Goal: Find specific page/section

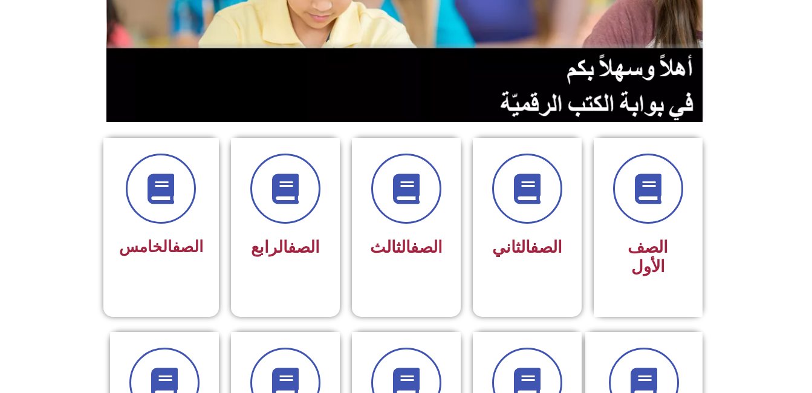
scroll to position [218, 0]
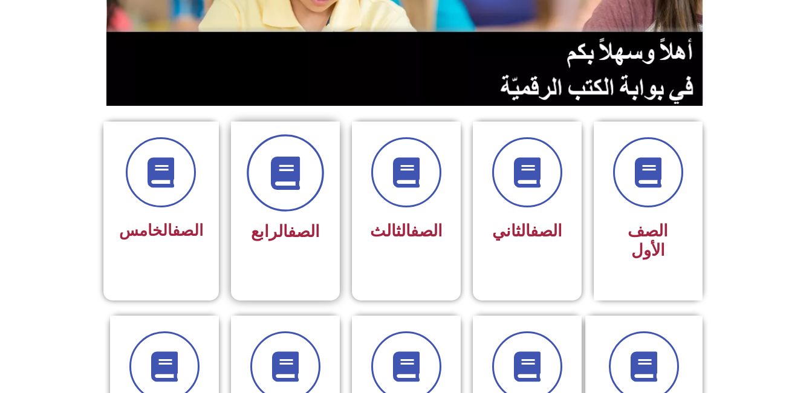
click at [288, 194] on span at bounding box center [285, 172] width 77 height 77
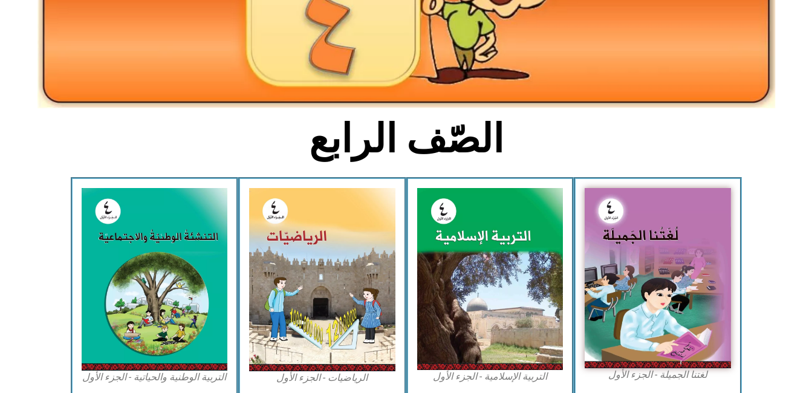
scroll to position [218, 0]
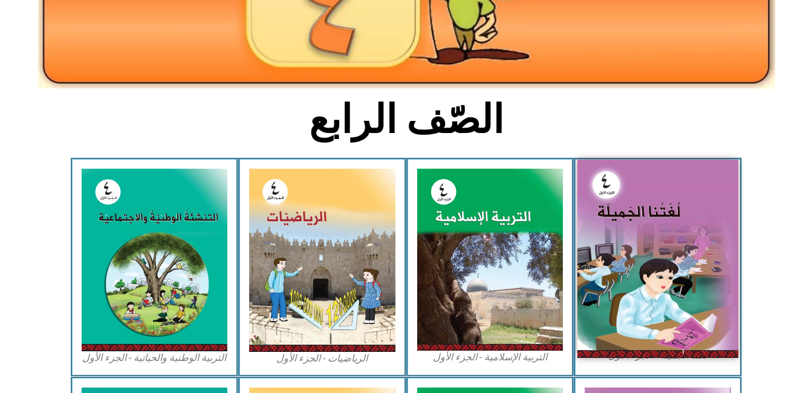
click at [684, 272] on img at bounding box center [657, 259] width 161 height 198
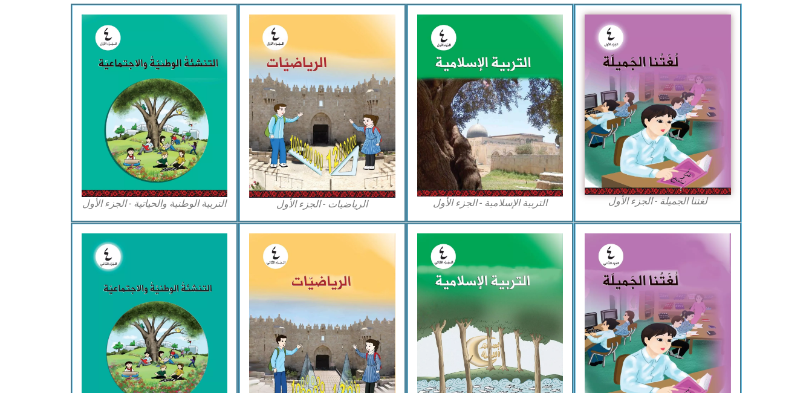
scroll to position [325, 0]
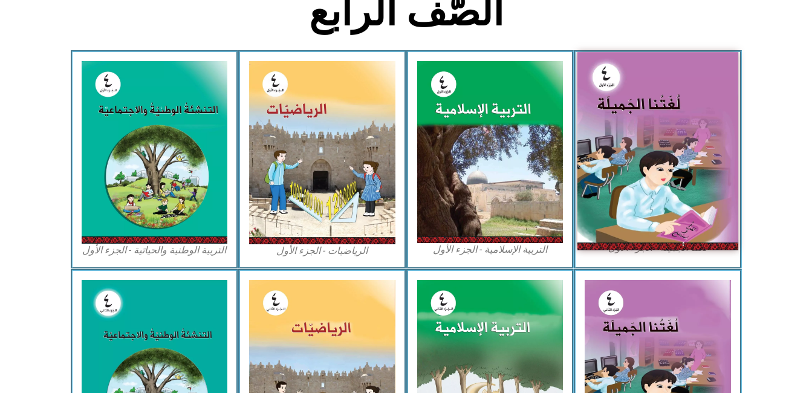
click at [634, 198] on img at bounding box center [657, 151] width 161 height 198
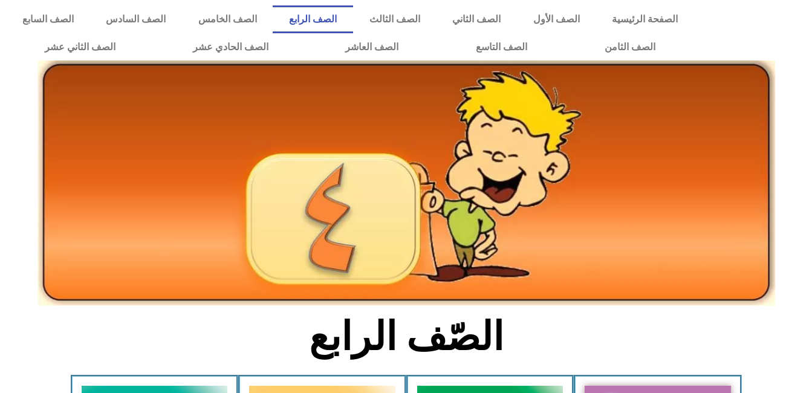
scroll to position [0, 0]
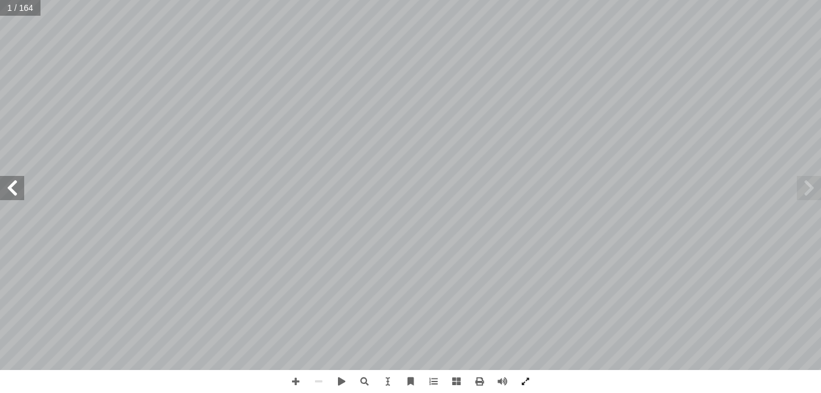
click at [18, 190] on span at bounding box center [12, 188] width 24 height 24
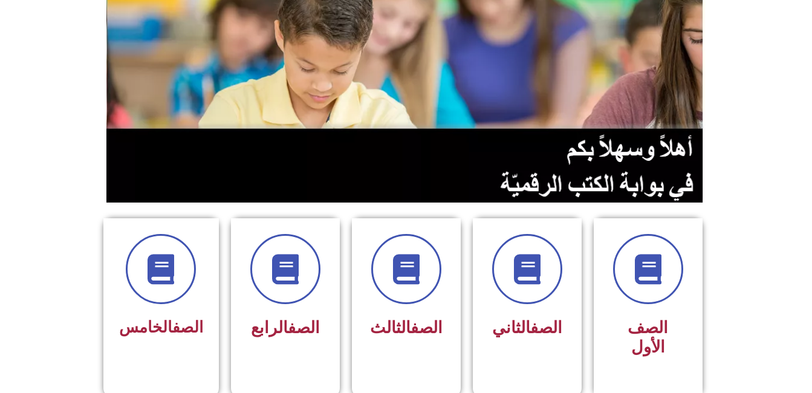
scroll to position [97, 0]
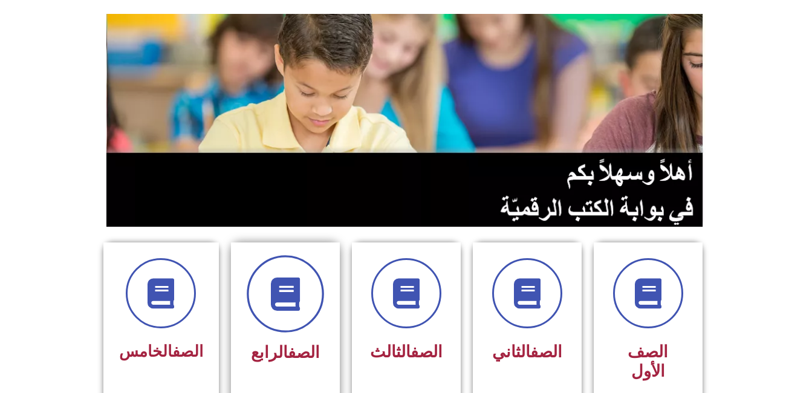
click at [288, 317] on span at bounding box center [285, 293] width 77 height 77
